Goal: Task Accomplishment & Management: Manage account settings

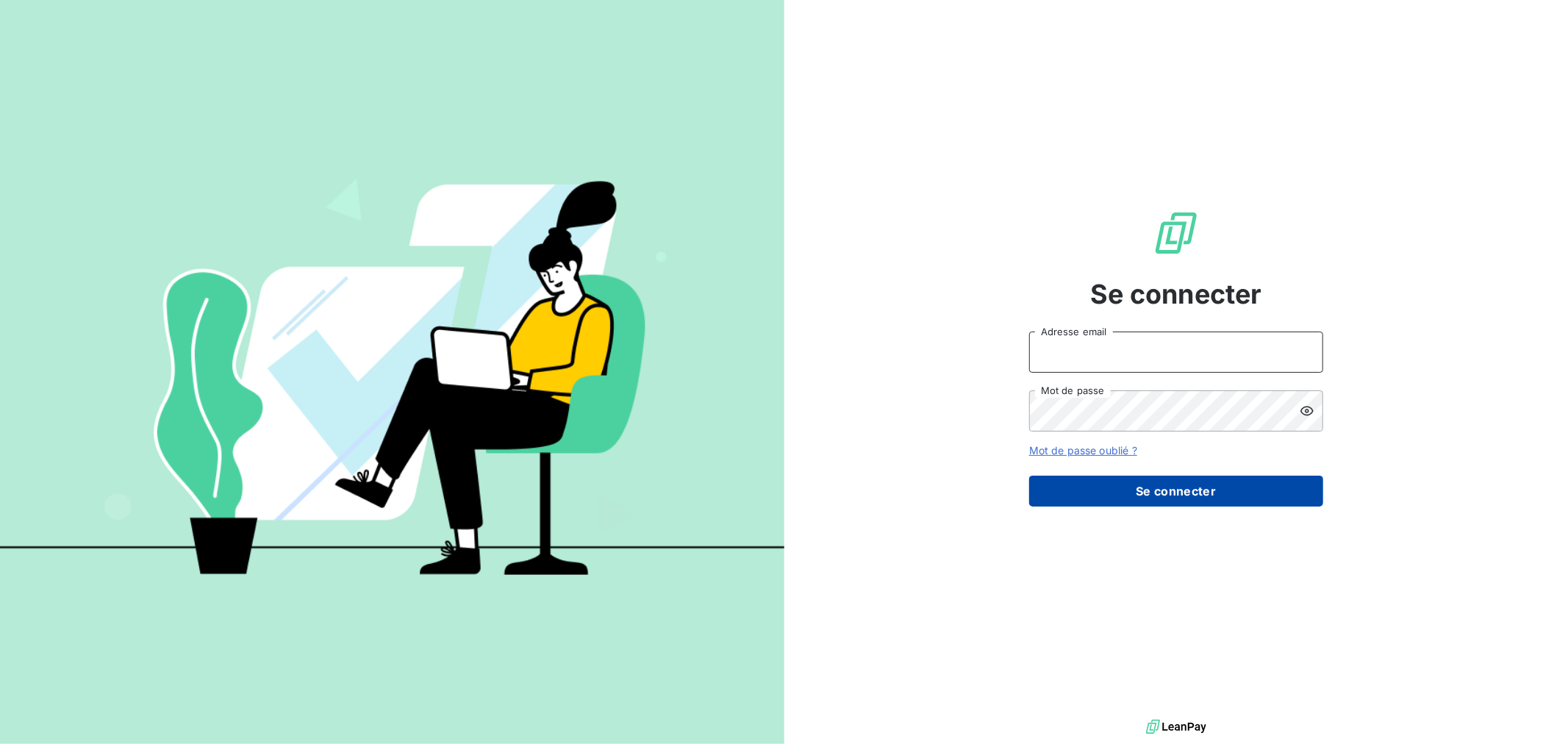
type input "[EMAIL_ADDRESS][DOMAIN_NAME]"
click at [1273, 503] on button "Se connecter" at bounding box center [1176, 491] width 294 height 31
